Goal: Find specific page/section: Find specific page/section

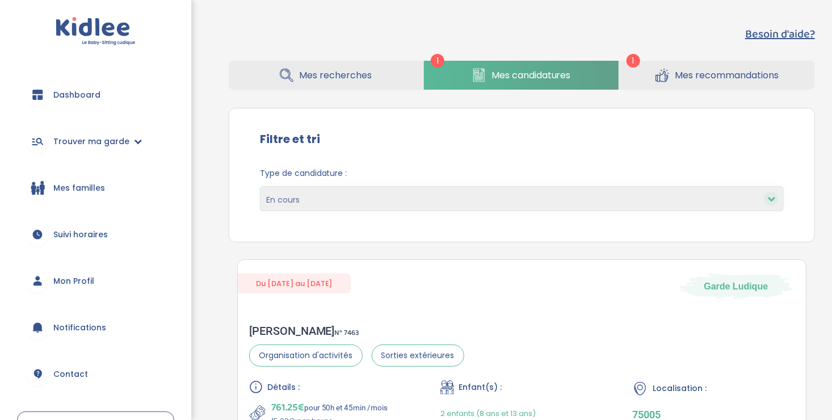
click at [555, 75] on span "Mes candidatures" at bounding box center [530, 75] width 79 height 14
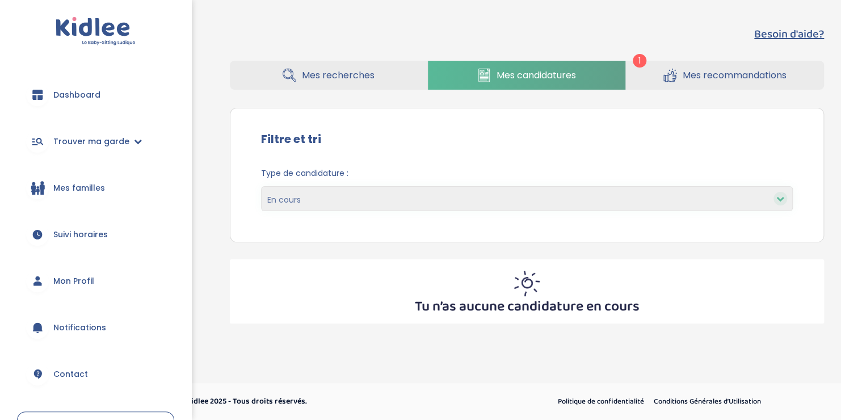
click at [695, 67] on link "Mes recommandations" at bounding box center [725, 75] width 198 height 29
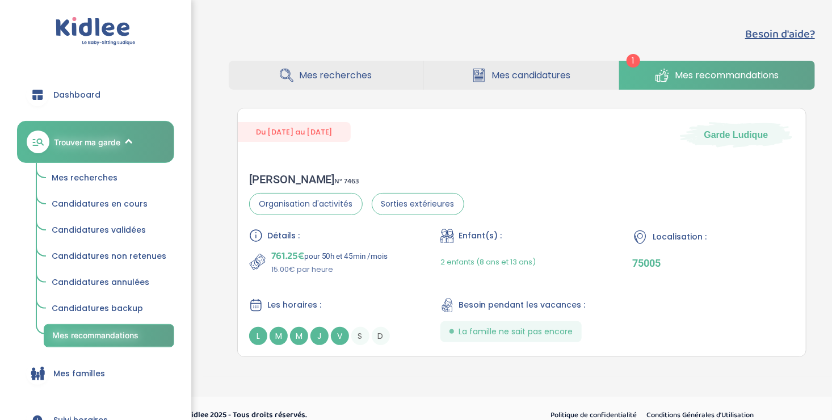
click at [288, 75] on icon at bounding box center [287, 75] width 14 height 14
